Goal: Task Accomplishment & Management: Use online tool/utility

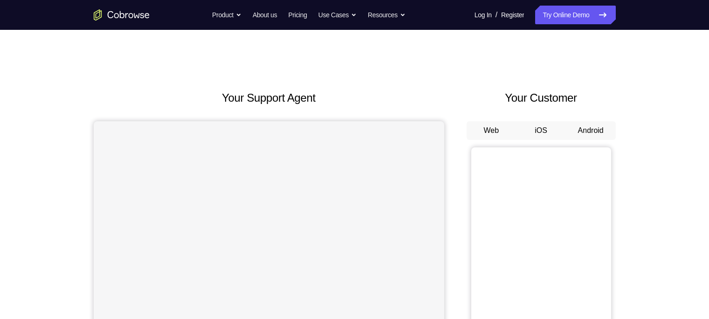
scroll to position [27, 0]
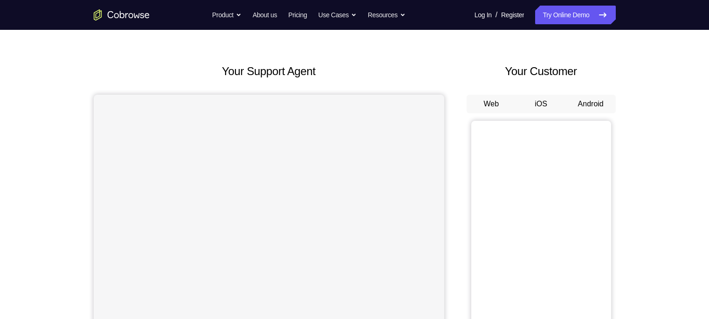
click at [597, 97] on button "Android" at bounding box center [591, 104] width 50 height 19
drag, startPoint x: 0, startPoint y: 0, endPoint x: 597, endPoint y: 97, distance: 604.6
click at [597, 97] on button "Android" at bounding box center [591, 104] width 50 height 19
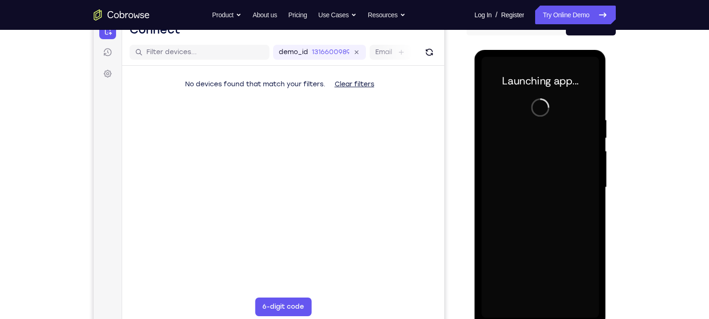
scroll to position [129, 0]
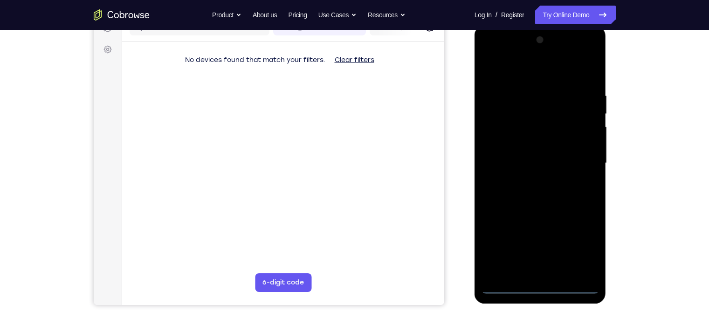
click at [539, 285] on div at bounding box center [540, 163] width 117 height 261
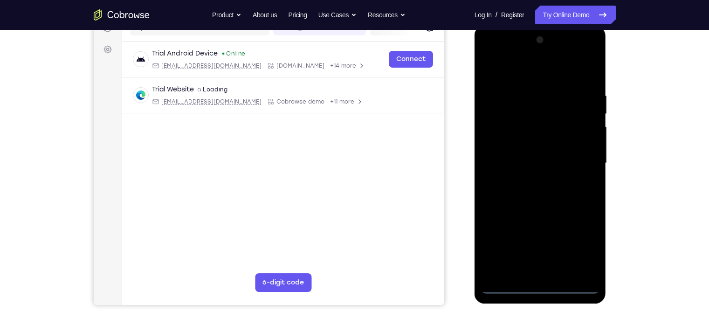
click at [590, 249] on div at bounding box center [540, 163] width 117 height 261
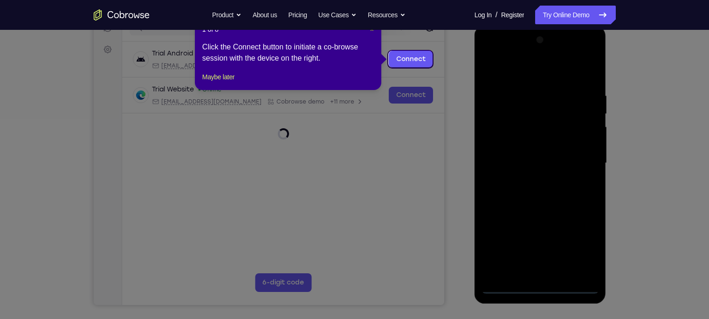
click at [372, 32] on span "×" at bounding box center [372, 29] width 4 height 7
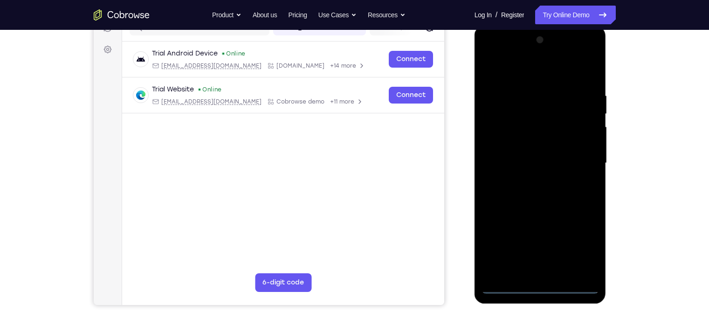
click at [539, 71] on div at bounding box center [540, 163] width 117 height 261
click at [575, 152] on div at bounding box center [540, 163] width 117 height 261
click at [528, 180] on div at bounding box center [540, 163] width 117 height 261
click at [535, 148] on div at bounding box center [540, 163] width 117 height 261
click at [535, 142] on div at bounding box center [540, 163] width 117 height 261
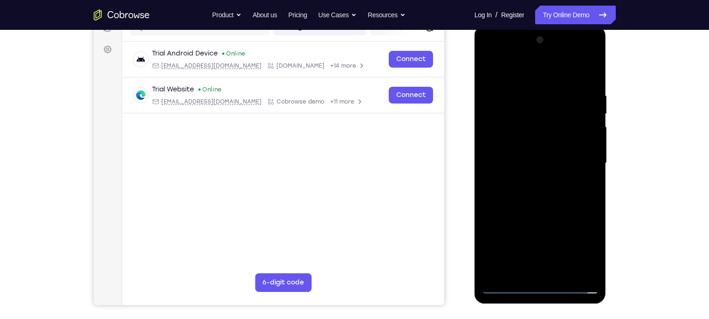
click at [532, 163] on div at bounding box center [540, 163] width 117 height 261
click at [532, 192] on div at bounding box center [540, 163] width 117 height 261
click at [538, 190] on div at bounding box center [540, 163] width 117 height 261
click at [511, 199] on div at bounding box center [540, 163] width 117 height 261
click at [532, 190] on div at bounding box center [540, 163] width 117 height 261
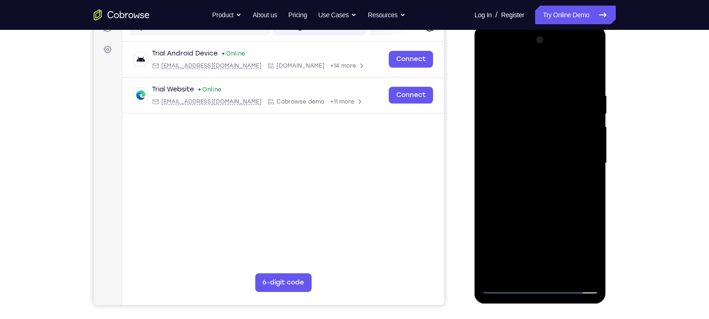
click at [520, 134] on div at bounding box center [540, 163] width 117 height 261
click at [546, 201] on div at bounding box center [540, 163] width 117 height 261
click at [546, 160] on div at bounding box center [540, 163] width 117 height 261
drag, startPoint x: 513, startPoint y: 69, endPoint x: 619, endPoint y: 64, distance: 105.5
click at [608, 64] on html "Online web based iOS Simulators and Android Emulators. Run iPhone, iPad, Mobile…" at bounding box center [541, 166] width 133 height 280
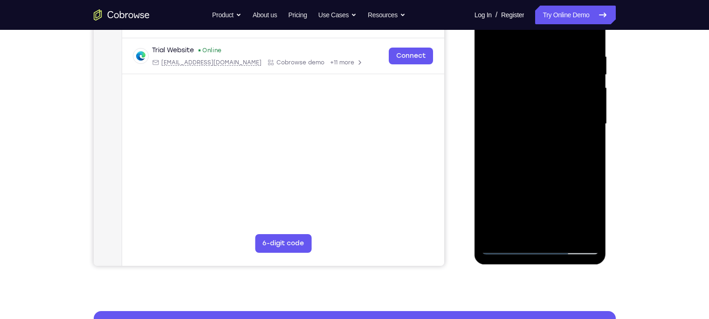
scroll to position [170, 0]
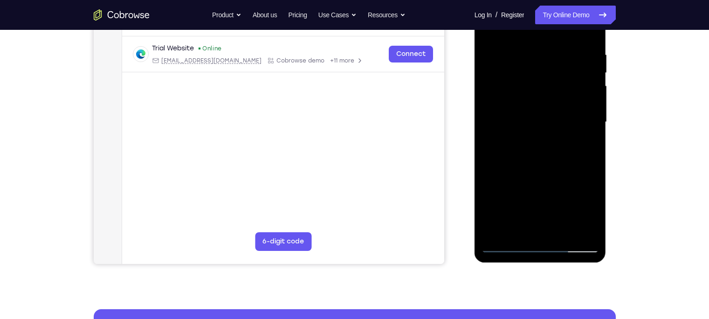
click at [552, 148] on div at bounding box center [540, 122] width 117 height 261
click at [587, 97] on div at bounding box center [540, 122] width 117 height 261
click at [586, 95] on div at bounding box center [540, 122] width 117 height 261
click at [509, 98] on div at bounding box center [540, 122] width 117 height 261
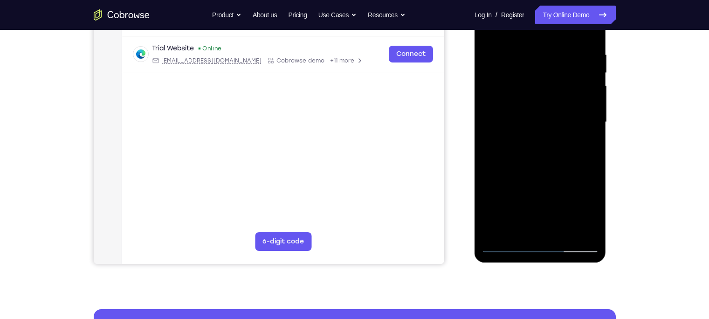
click at [588, 95] on div at bounding box center [540, 122] width 117 height 261
click at [531, 163] on div at bounding box center [540, 122] width 117 height 261
click at [529, 115] on div at bounding box center [540, 122] width 117 height 261
click at [590, 97] on div at bounding box center [540, 122] width 117 height 261
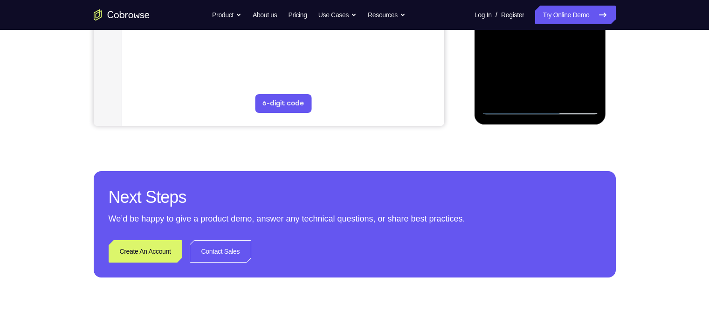
scroll to position [169, 0]
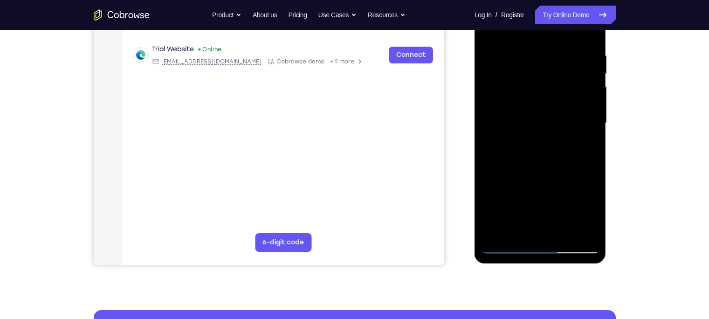
click at [556, 167] on div at bounding box center [540, 123] width 117 height 261
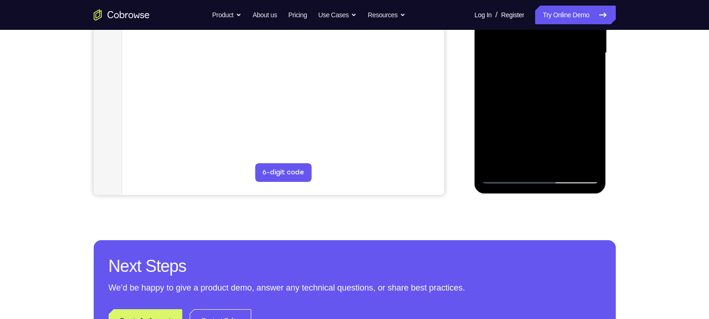
scroll to position [239, 0]
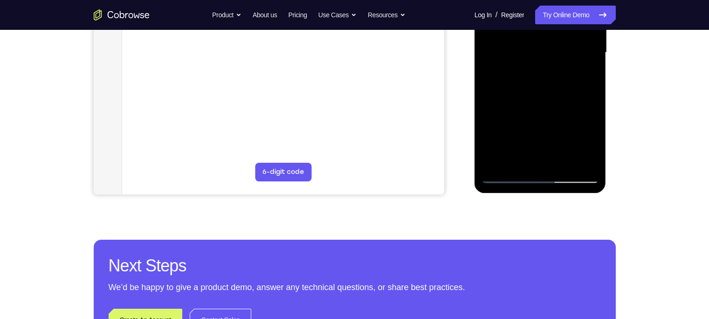
click at [564, 160] on div at bounding box center [540, 52] width 117 height 261
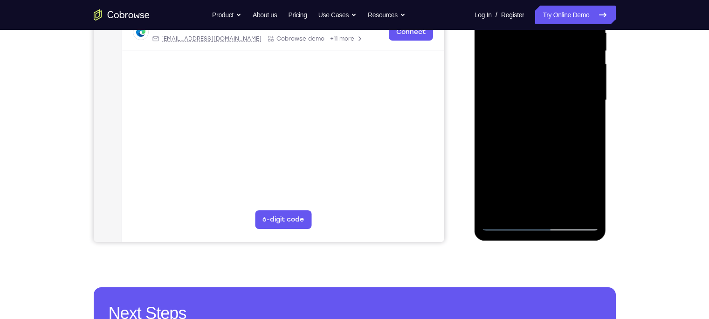
scroll to position [192, 0]
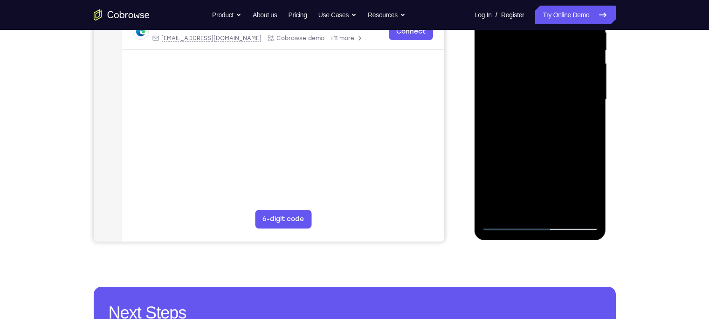
click at [561, 209] on div at bounding box center [540, 99] width 117 height 261
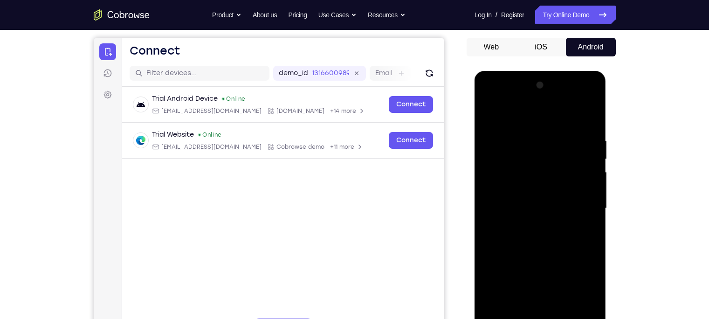
scroll to position [71, 0]
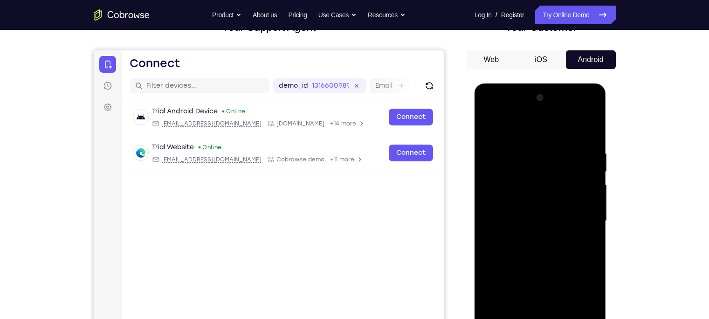
click at [539, 114] on div at bounding box center [540, 220] width 117 height 261
click at [539, 112] on div at bounding box center [540, 220] width 117 height 261
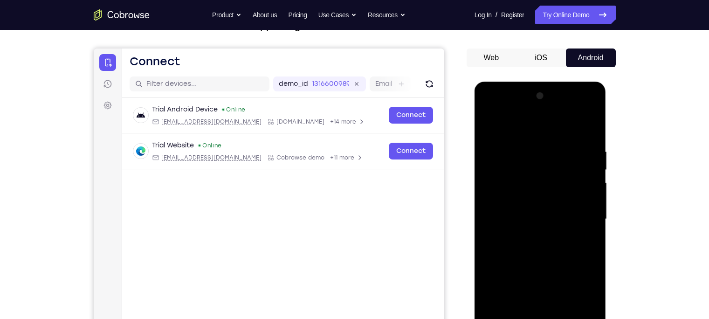
scroll to position [72, 0]
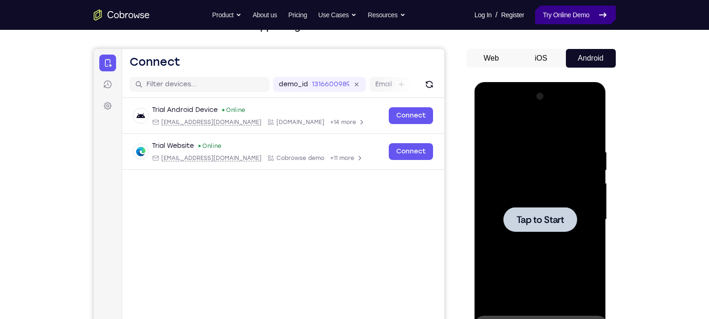
click at [577, 14] on link "Try Online Demo" at bounding box center [575, 15] width 80 height 19
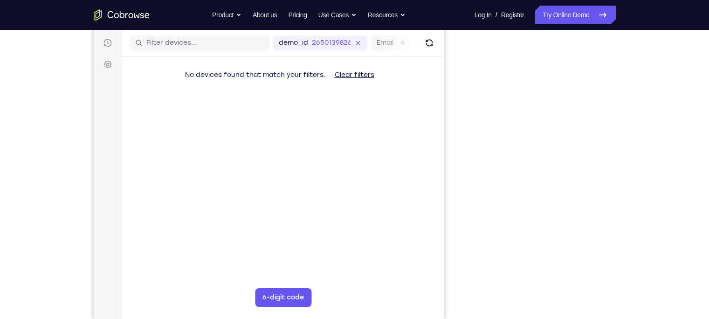
scroll to position [118, 0]
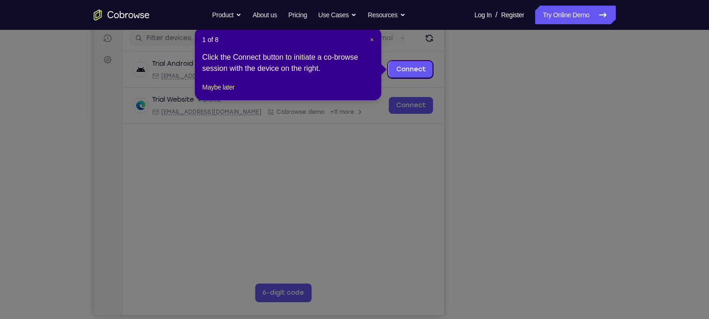
click at [370, 38] on span "×" at bounding box center [372, 39] width 4 height 7
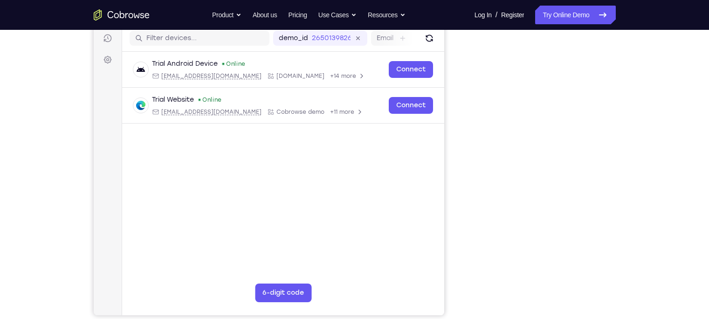
scroll to position [119, 0]
click at [648, 176] on div "Your Support Agent Your Customer Web iOS Android Next Steps We’d be happy to gi…" at bounding box center [354, 217] width 597 height 615
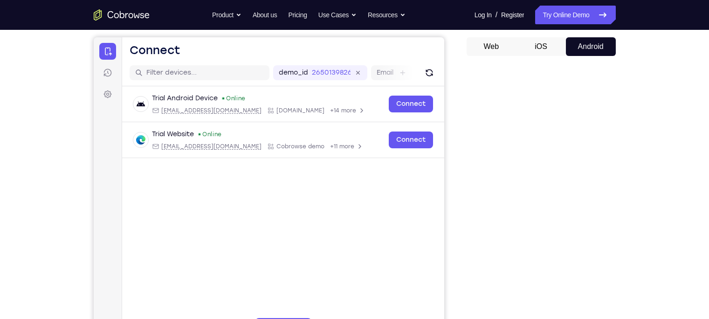
scroll to position [0, 0]
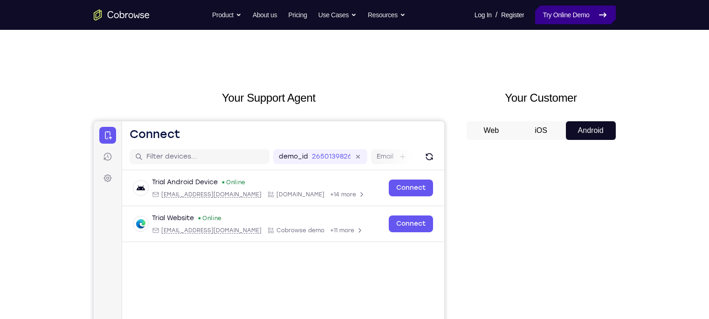
click at [589, 13] on link "Try Online Demo" at bounding box center [575, 15] width 80 height 19
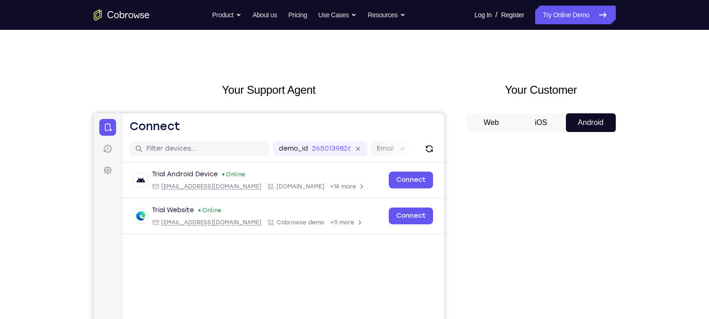
scroll to position [7, 0]
click at [574, 14] on link "Try Online Demo" at bounding box center [575, 15] width 80 height 19
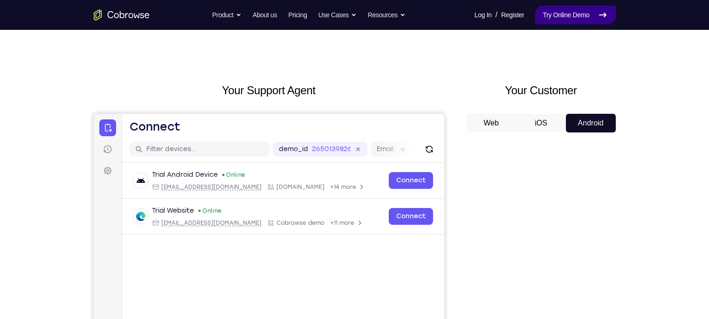
click at [574, 14] on link "Try Online Demo" at bounding box center [575, 15] width 80 height 19
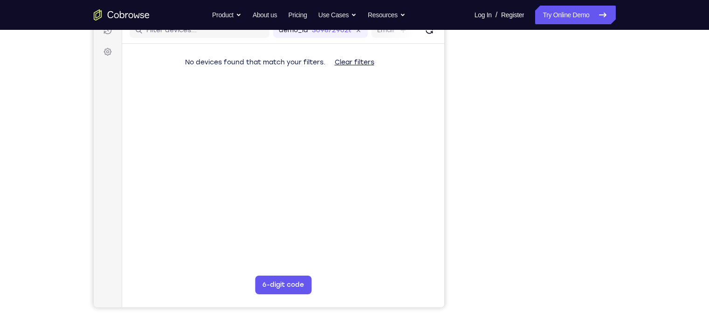
scroll to position [127, 0]
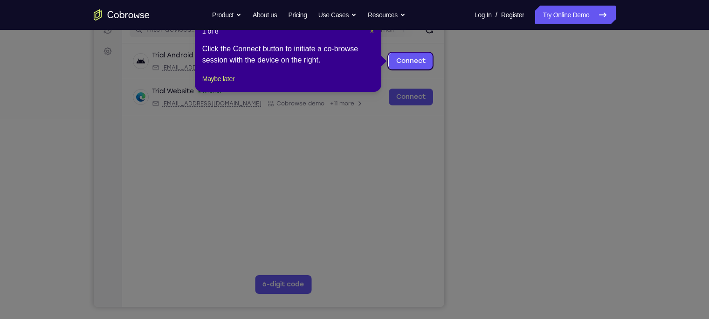
click at [373, 32] on span "×" at bounding box center [372, 31] width 4 height 7
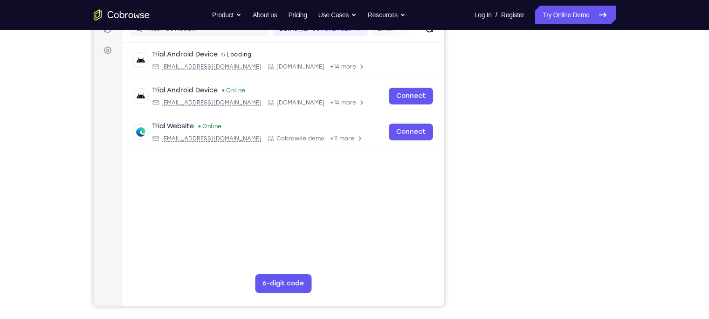
scroll to position [128, 0]
